Goal: Check status: Check status

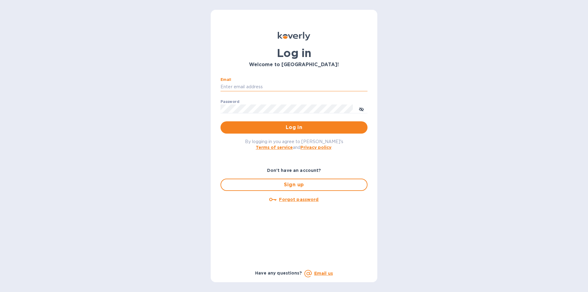
click at [247, 88] on input "Email" at bounding box center [294, 86] width 147 height 9
type input "[EMAIL_ADDRESS][DOMAIN_NAME]"
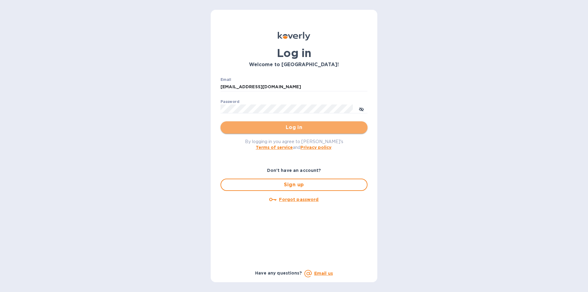
click at [299, 126] on span "Log in" at bounding box center [293, 127] width 137 height 7
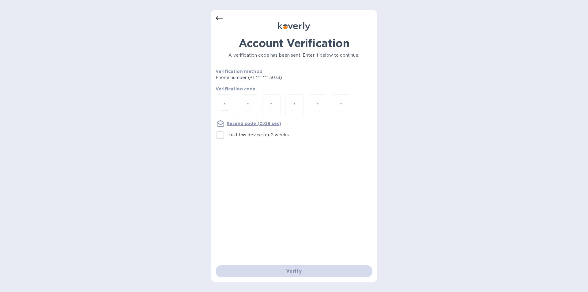
click at [224, 109] on input "number" at bounding box center [225, 105] width 8 height 11
type input "8"
type input "7"
type input "8"
type input "5"
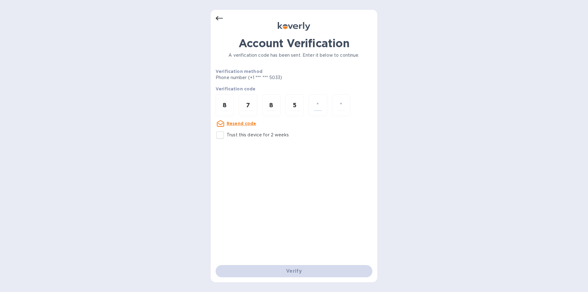
type input "5"
type input "2"
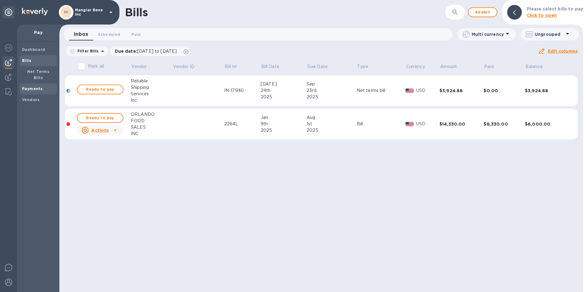
click at [35, 86] on b "Payments" at bounding box center [32, 88] width 21 height 5
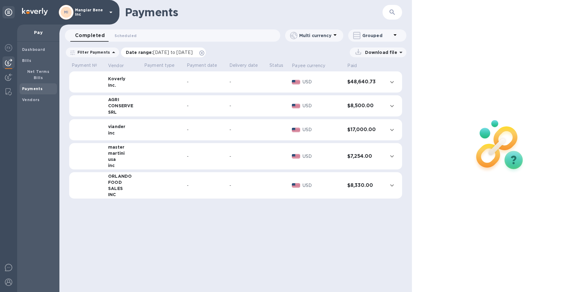
click at [163, 52] on span "08/16/2025 to 09/17/2025" at bounding box center [173, 52] width 40 height 5
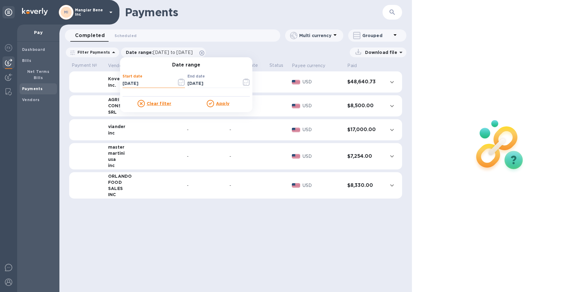
click at [150, 85] on input "08/16/2025" at bounding box center [147, 83] width 49 height 9
click at [179, 82] on icon "button" at bounding box center [181, 81] width 7 height 7
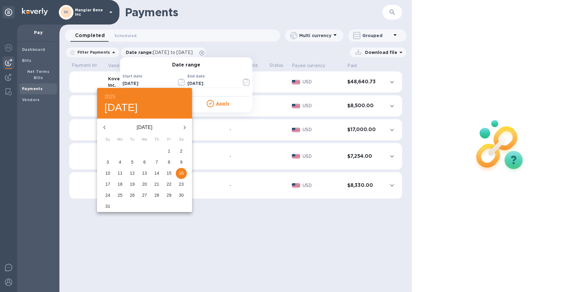
click at [106, 127] on icon "button" at bounding box center [104, 127] width 7 height 7
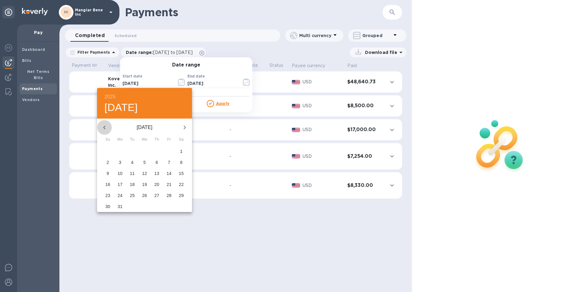
click at [106, 127] on icon "button" at bounding box center [104, 127] width 7 height 7
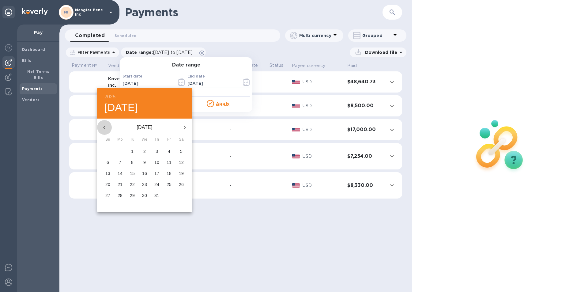
click at [106, 127] on icon "button" at bounding box center [104, 127] width 7 height 7
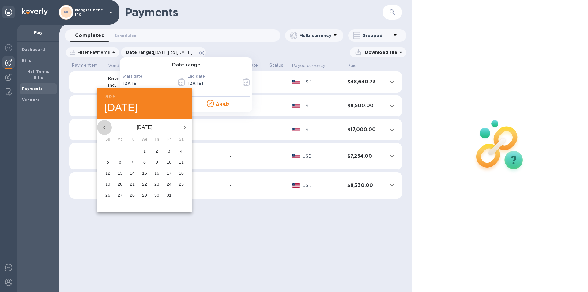
click at [106, 127] on icon "button" at bounding box center [104, 127] width 7 height 7
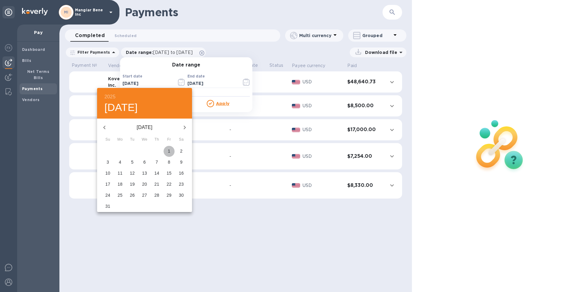
click at [170, 149] on span "1" at bounding box center [169, 151] width 11 height 6
type input "12/01/2023"
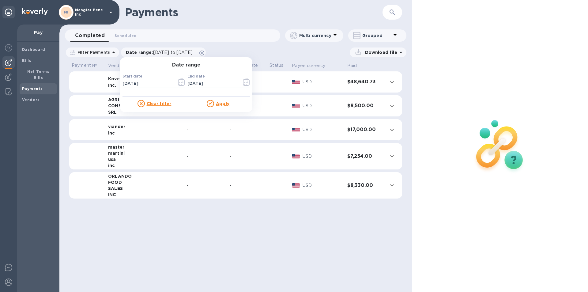
click at [221, 105] on u "Apply" at bounding box center [222, 103] width 13 height 5
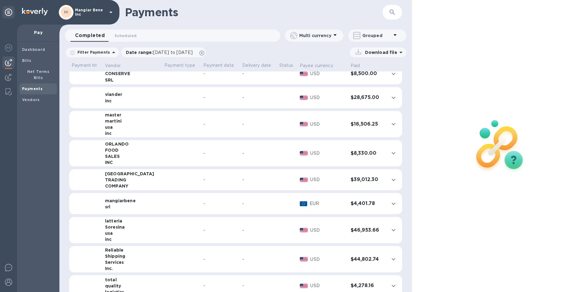
scroll to position [61, 0]
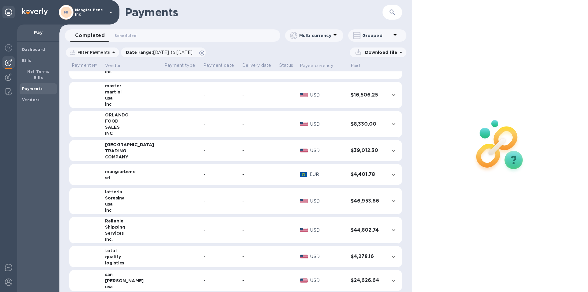
click at [139, 226] on div "Shipping" at bounding box center [132, 227] width 55 height 6
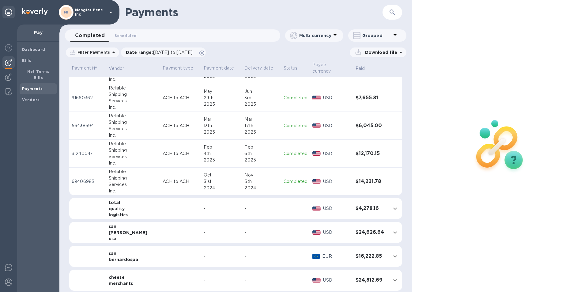
scroll to position [245, 0]
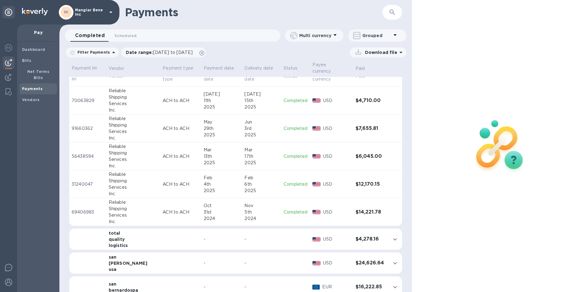
click at [263, 209] on div "5th" at bounding box center [261, 212] width 34 height 6
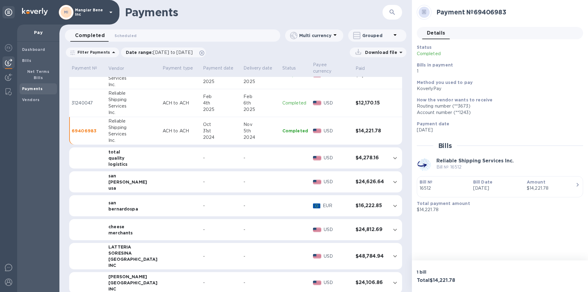
scroll to position [337, 0]
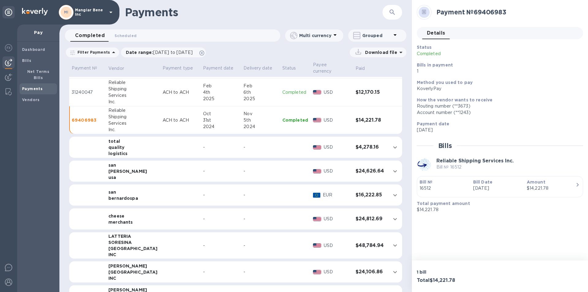
click at [427, 188] on p "16512" at bounding box center [444, 188] width 49 height 6
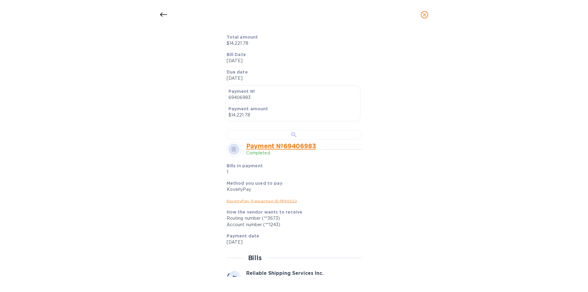
scroll to position [123, 0]
click at [270, 138] on div at bounding box center [294, 133] width 135 height 9
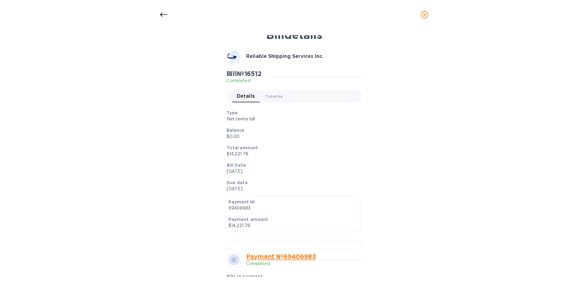
scroll to position [0, 0]
